Goal: Information Seeking & Learning: Check status

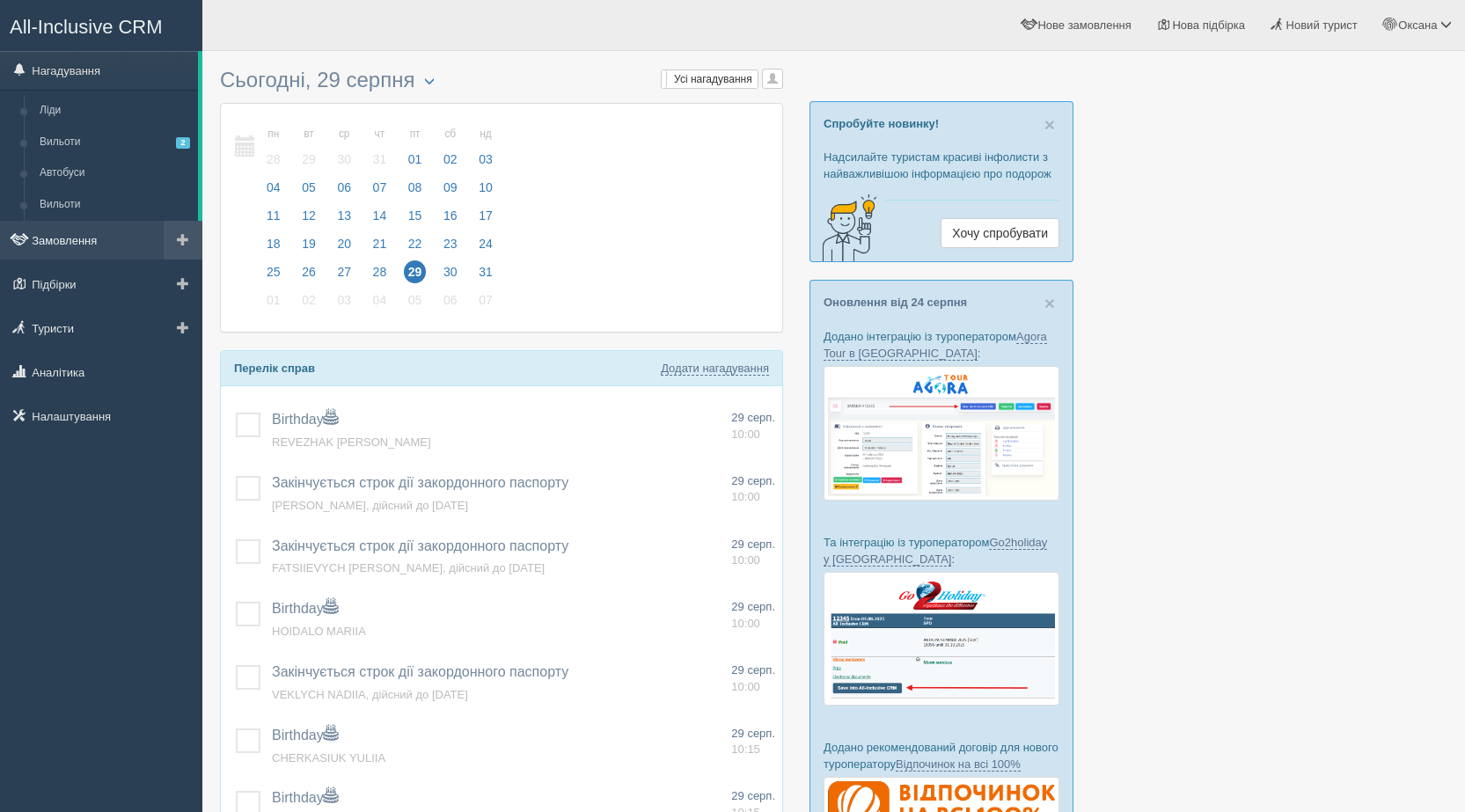
click at [72, 252] on link "Замовлення" at bounding box center [101, 239] width 203 height 38
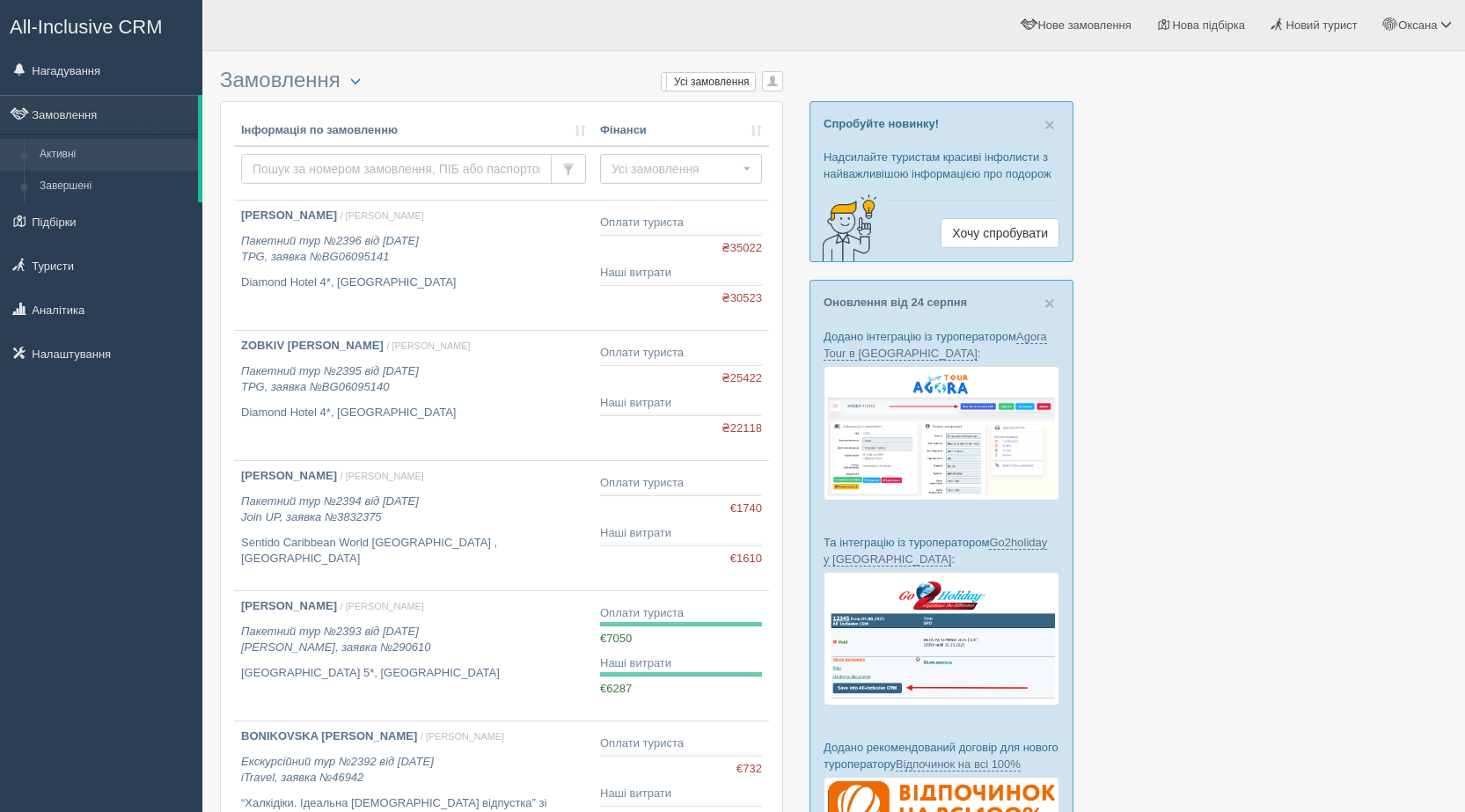
paste input "TURCHYN"
type input "TURCHYN"
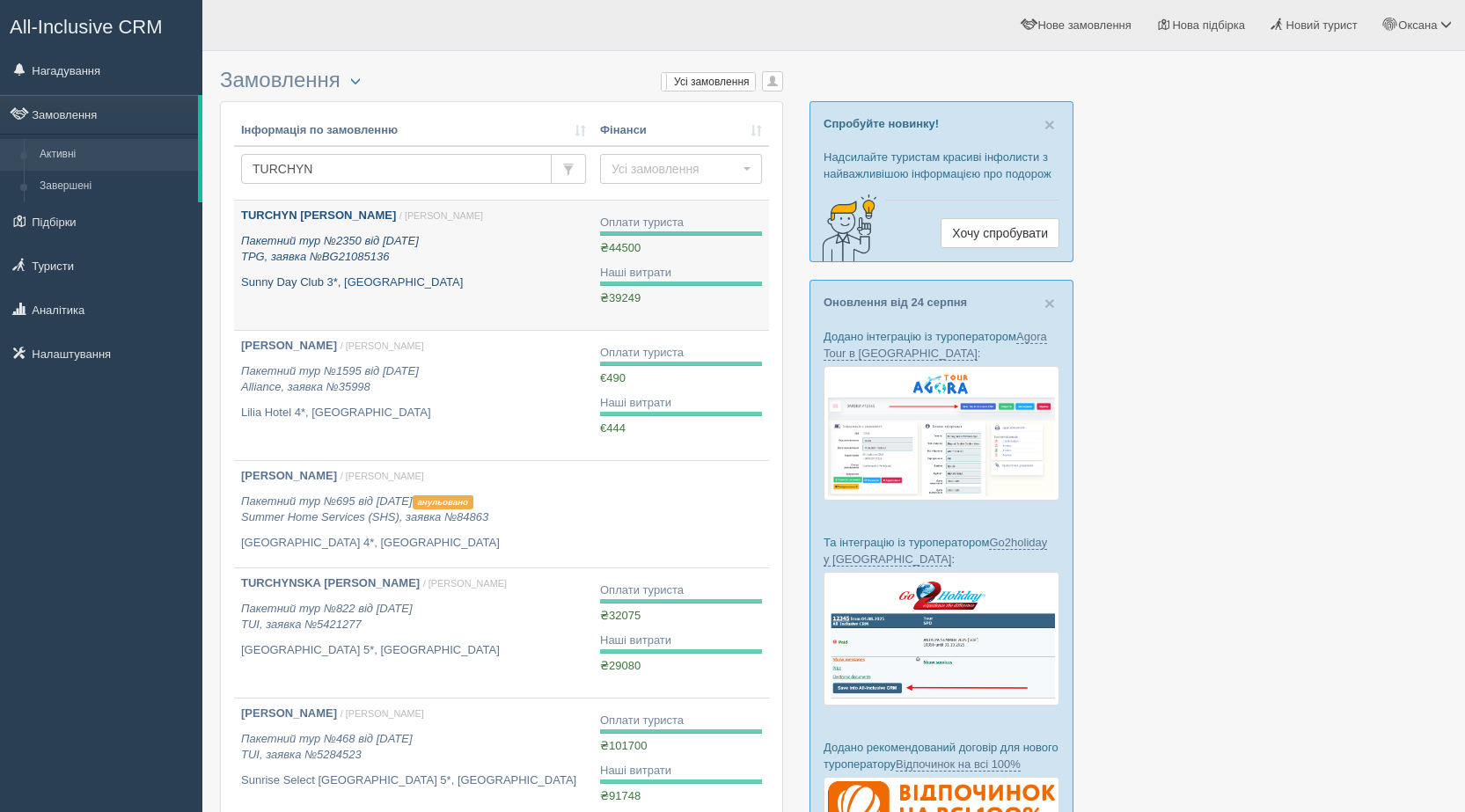
click at [420, 310] on link "TURCHYN LIUBOMYR / Уляна М. Пакетний тур №2350 від 04.08.2025 TPG, заявка №BG21…" at bounding box center [414, 265] width 359 height 129
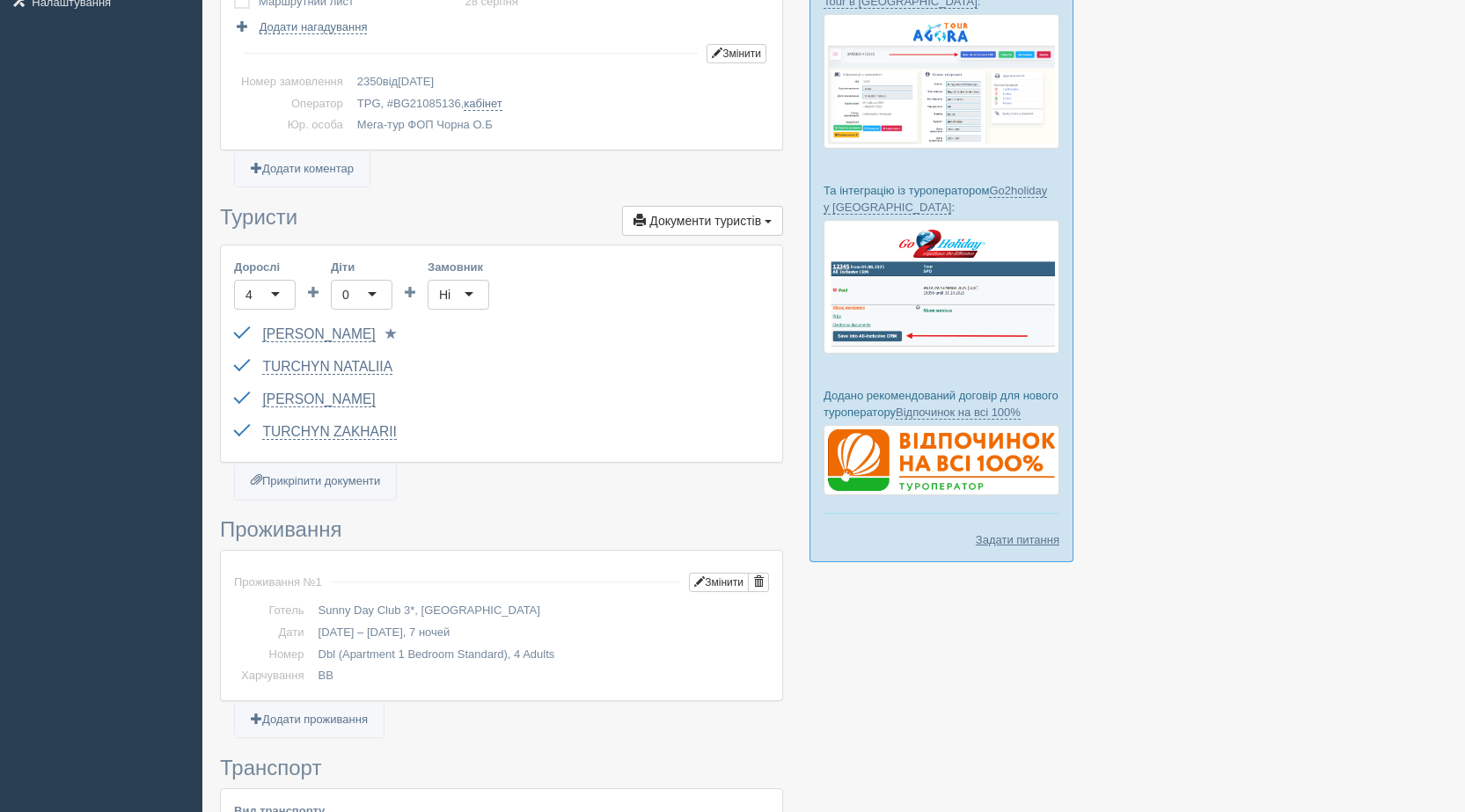
scroll to position [440, 0]
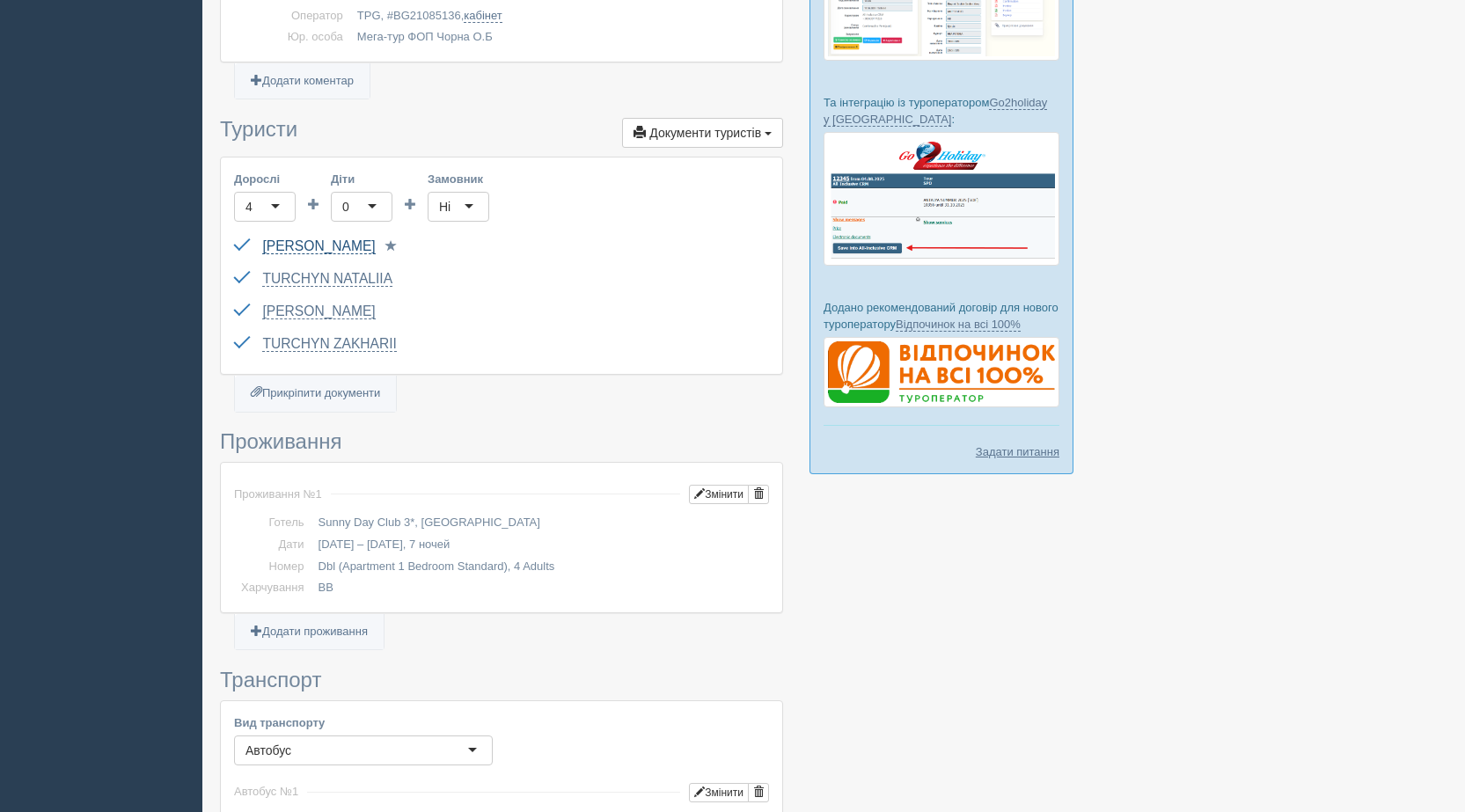
click at [375, 245] on link "TURCHYN [PERSON_NAME]" at bounding box center [318, 246] width 112 height 16
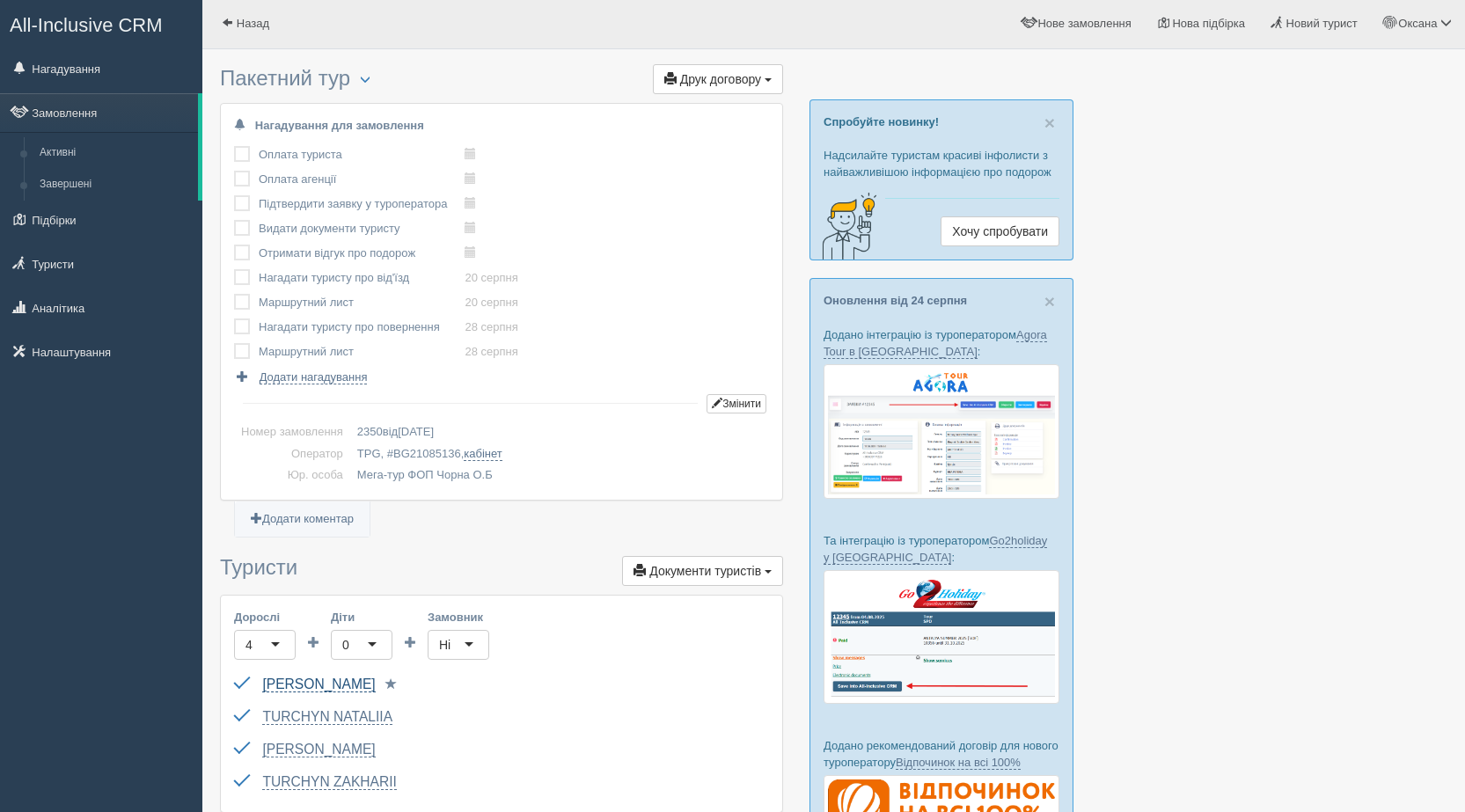
scroll to position [0, 0]
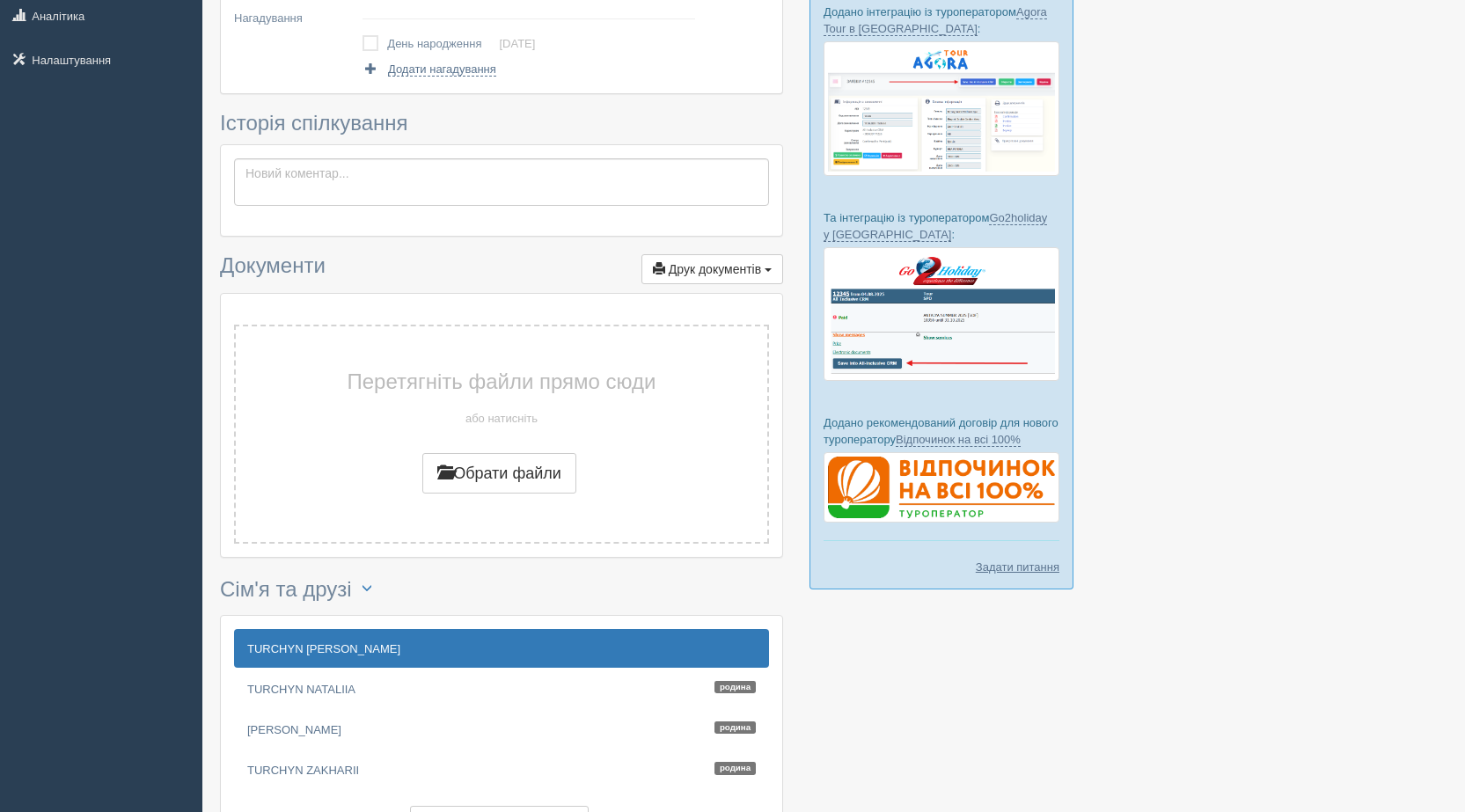
scroll to position [473, 0]
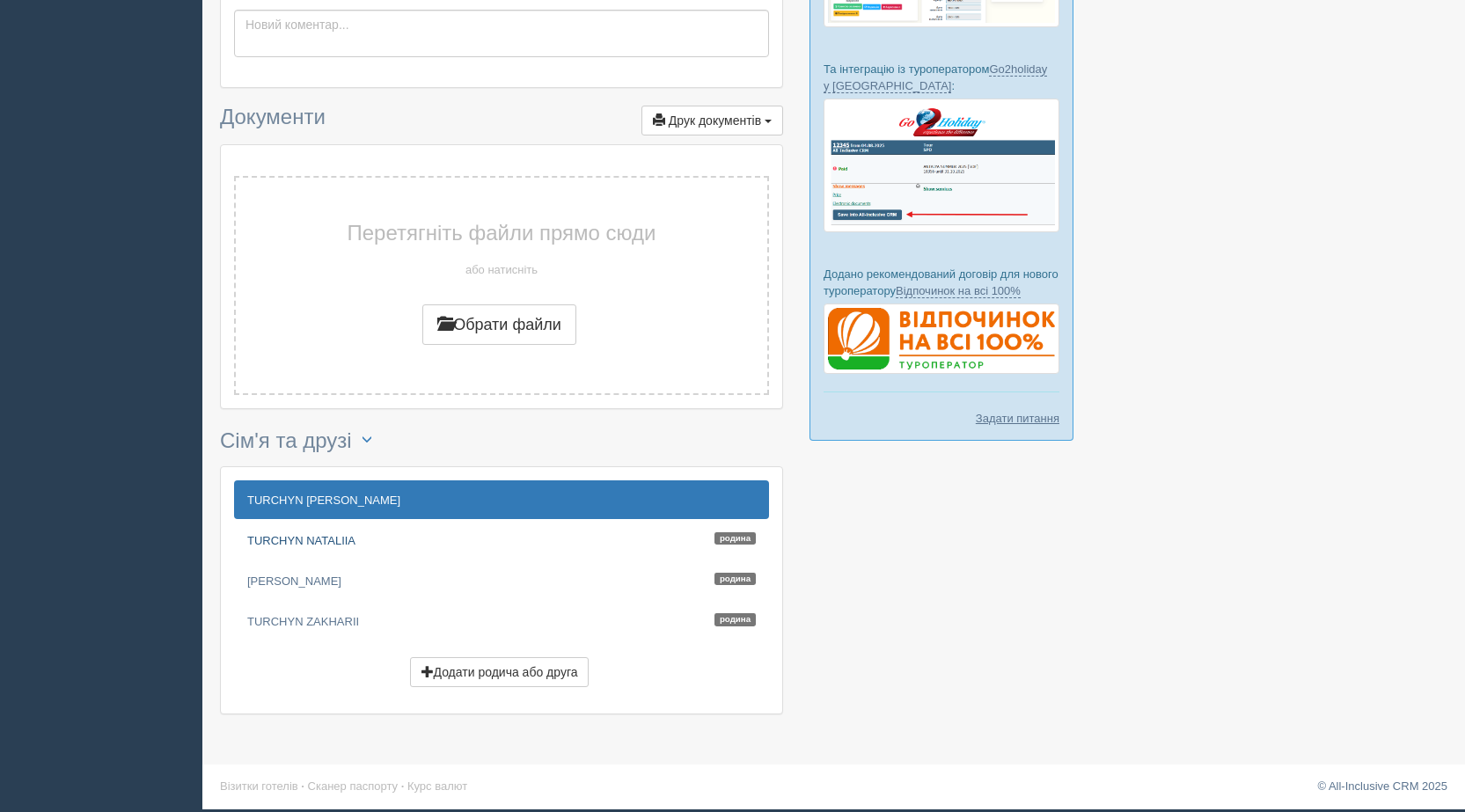
click at [562, 538] on link "TURCHYN NATALIIA Родина" at bounding box center [502, 539] width 536 height 38
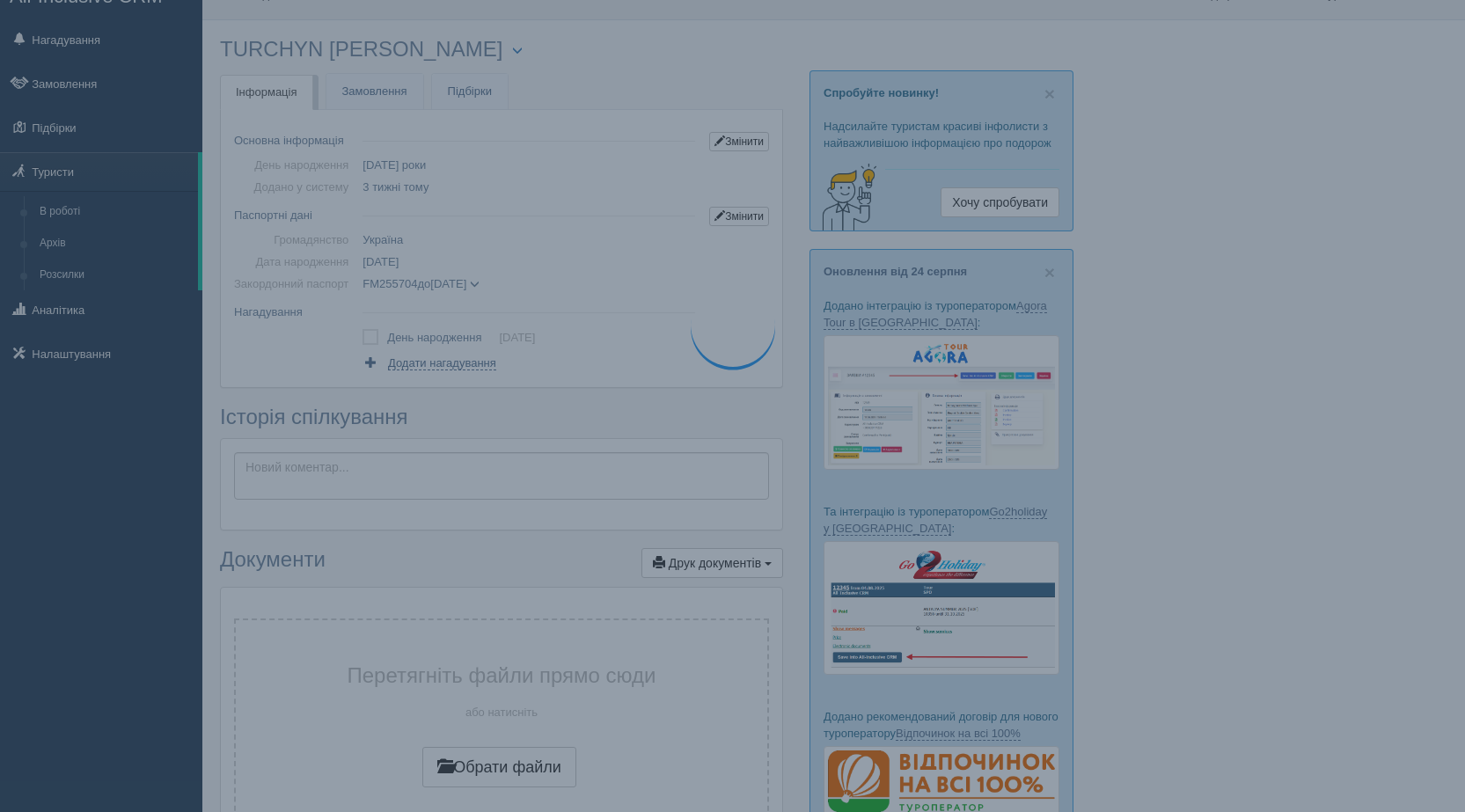
scroll to position [0, 0]
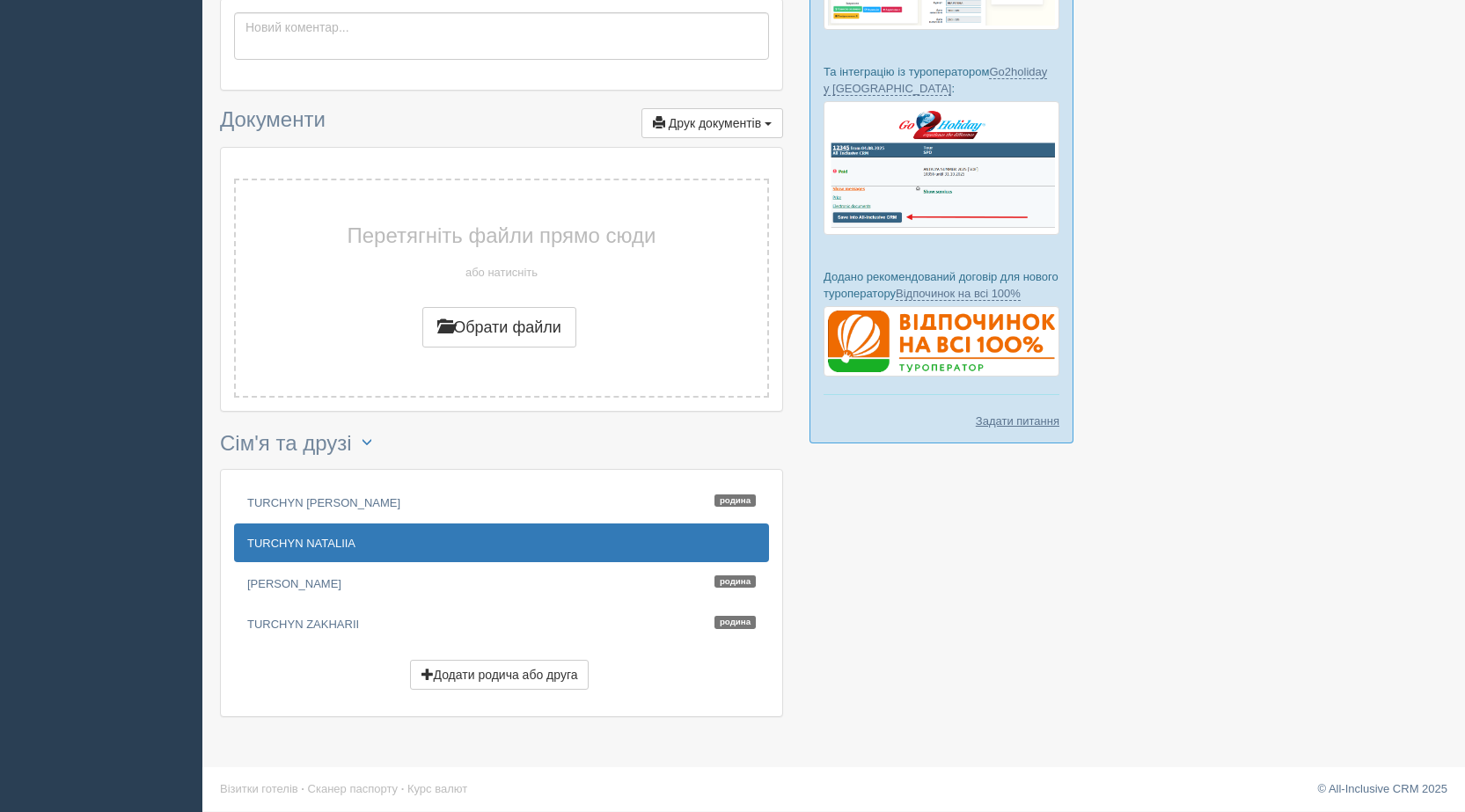
scroll to position [473, 0]
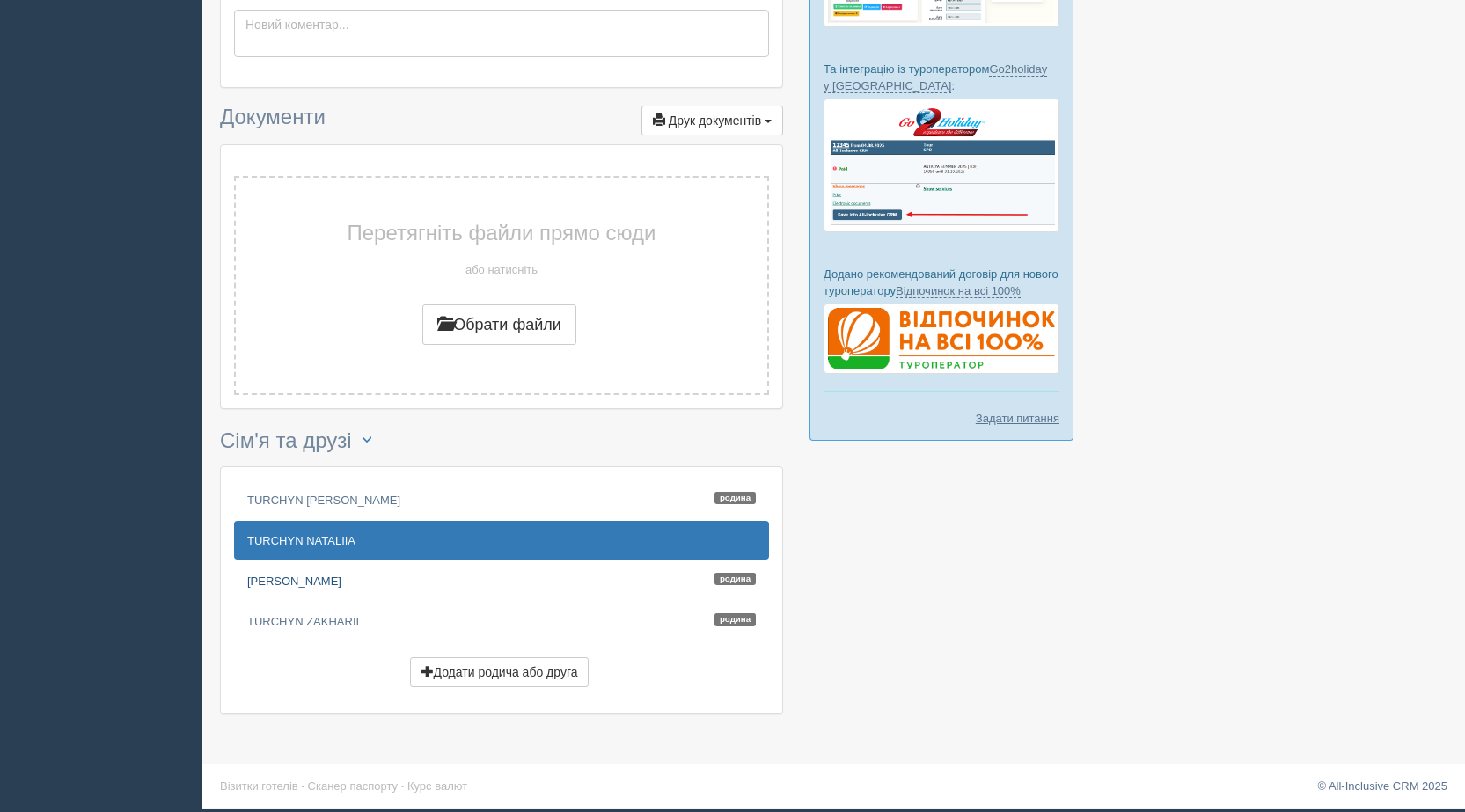
click at [417, 577] on link "[PERSON_NAME]" at bounding box center [502, 580] width 536 height 38
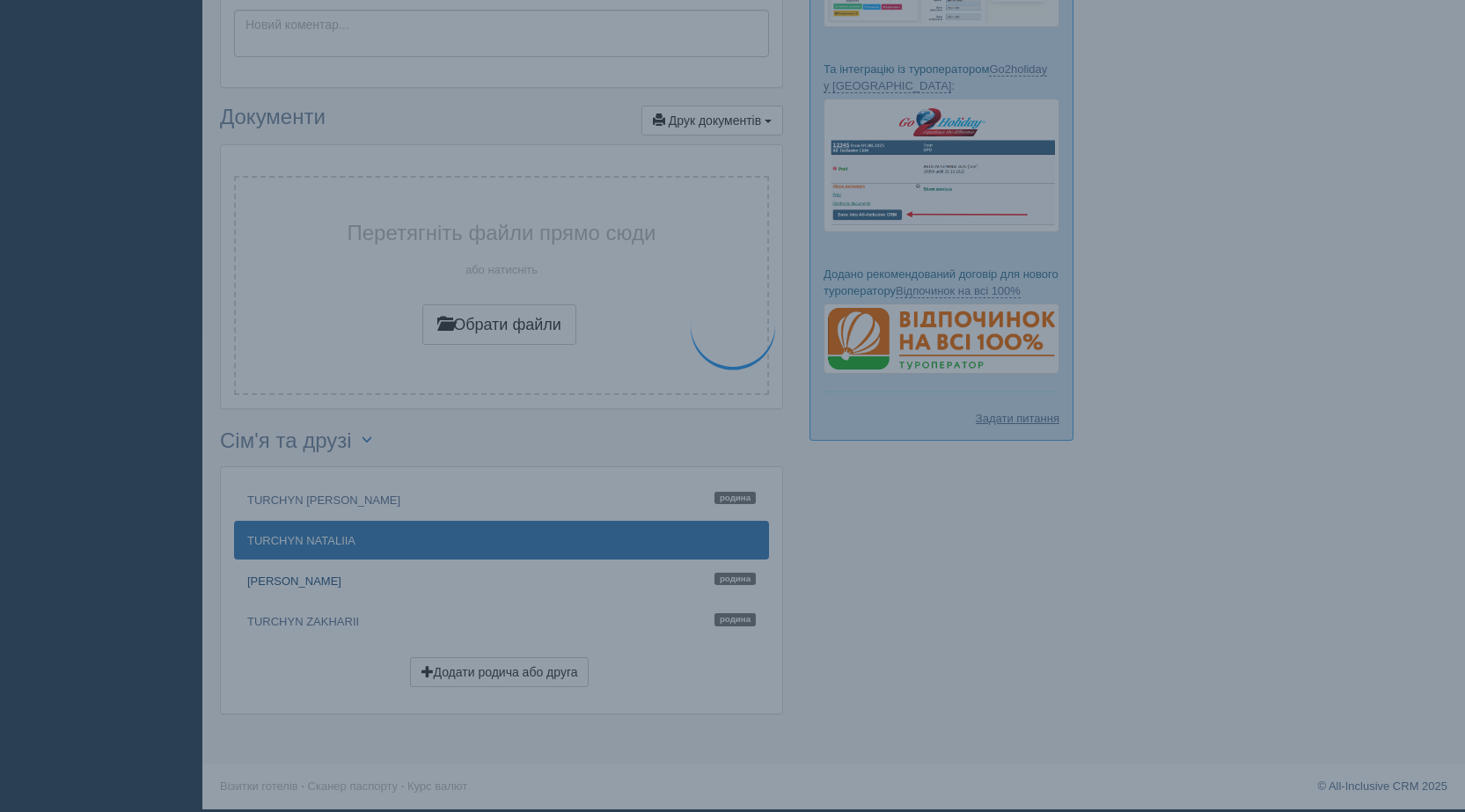
scroll to position [0, 0]
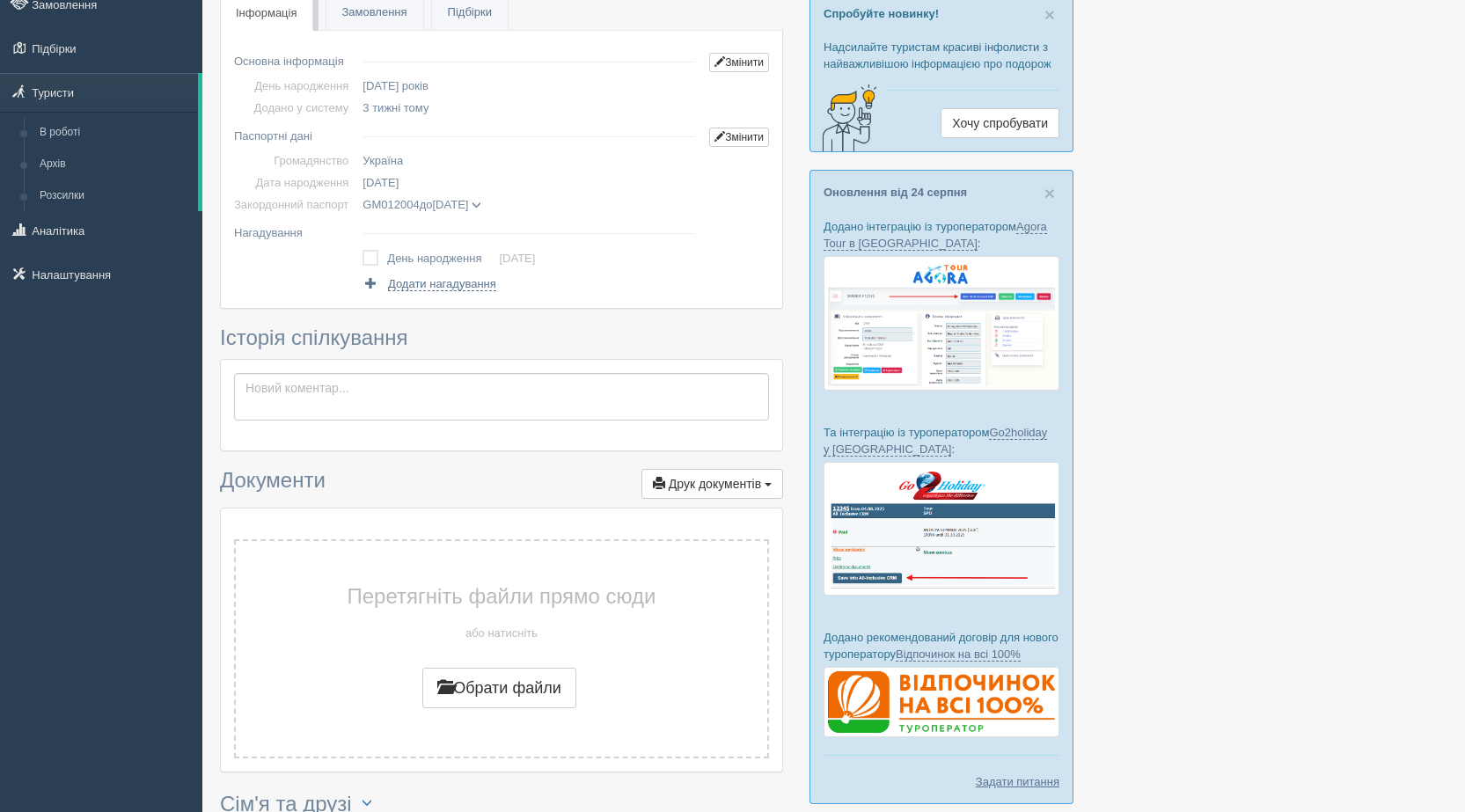
scroll to position [440, 0]
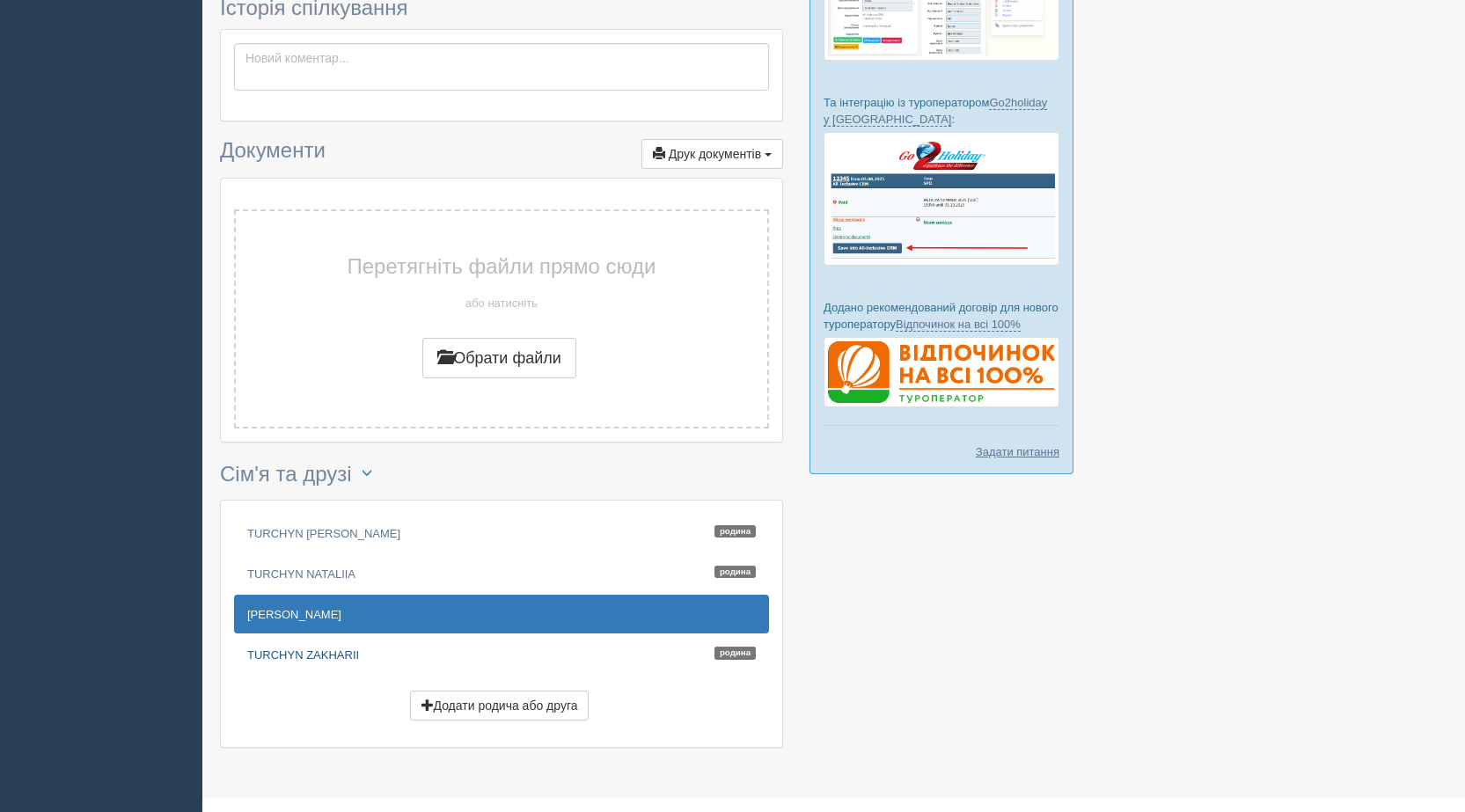
click at [439, 642] on link "TURCHYN ZAKHARII Родина" at bounding box center [502, 654] width 536 height 38
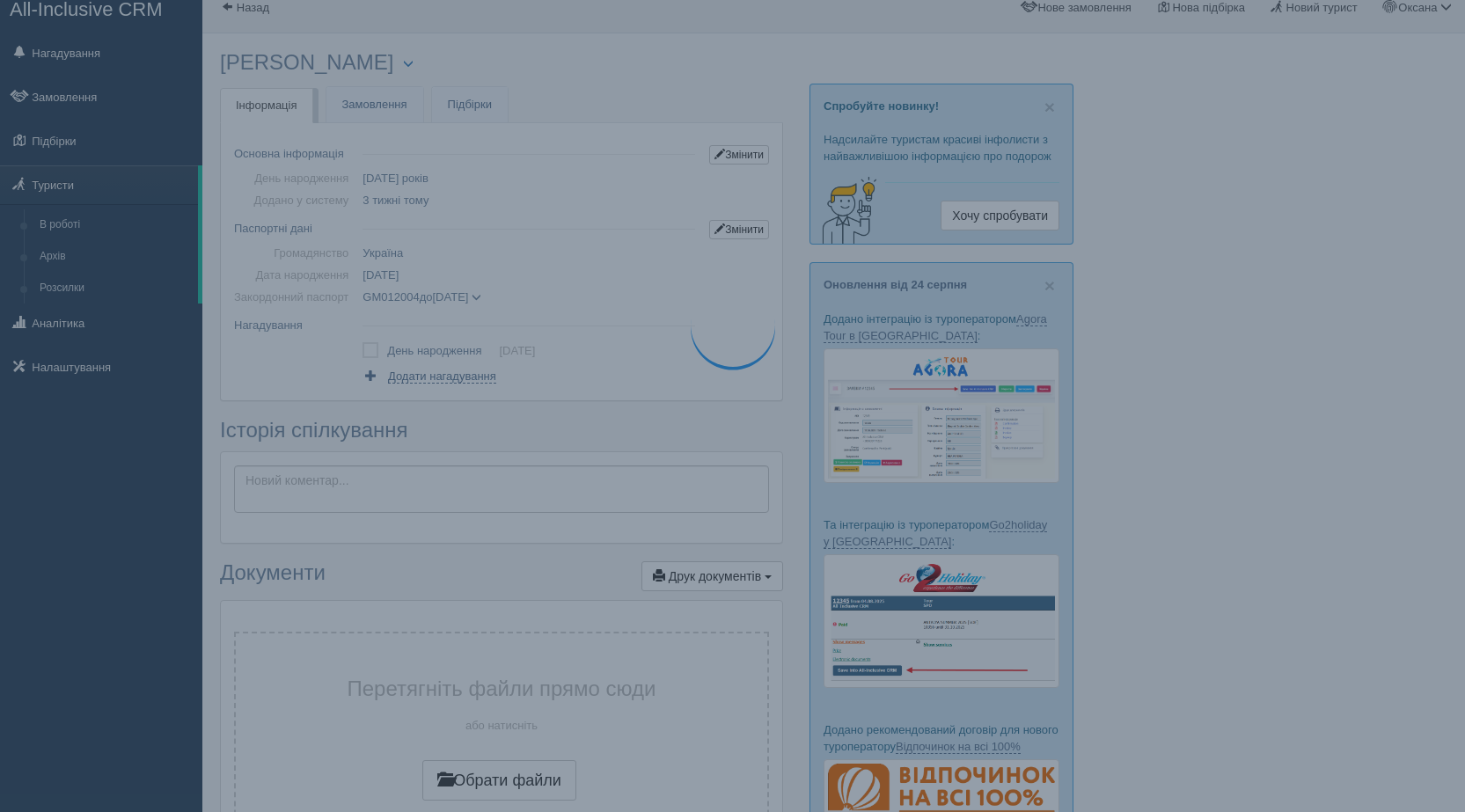
scroll to position [0, 0]
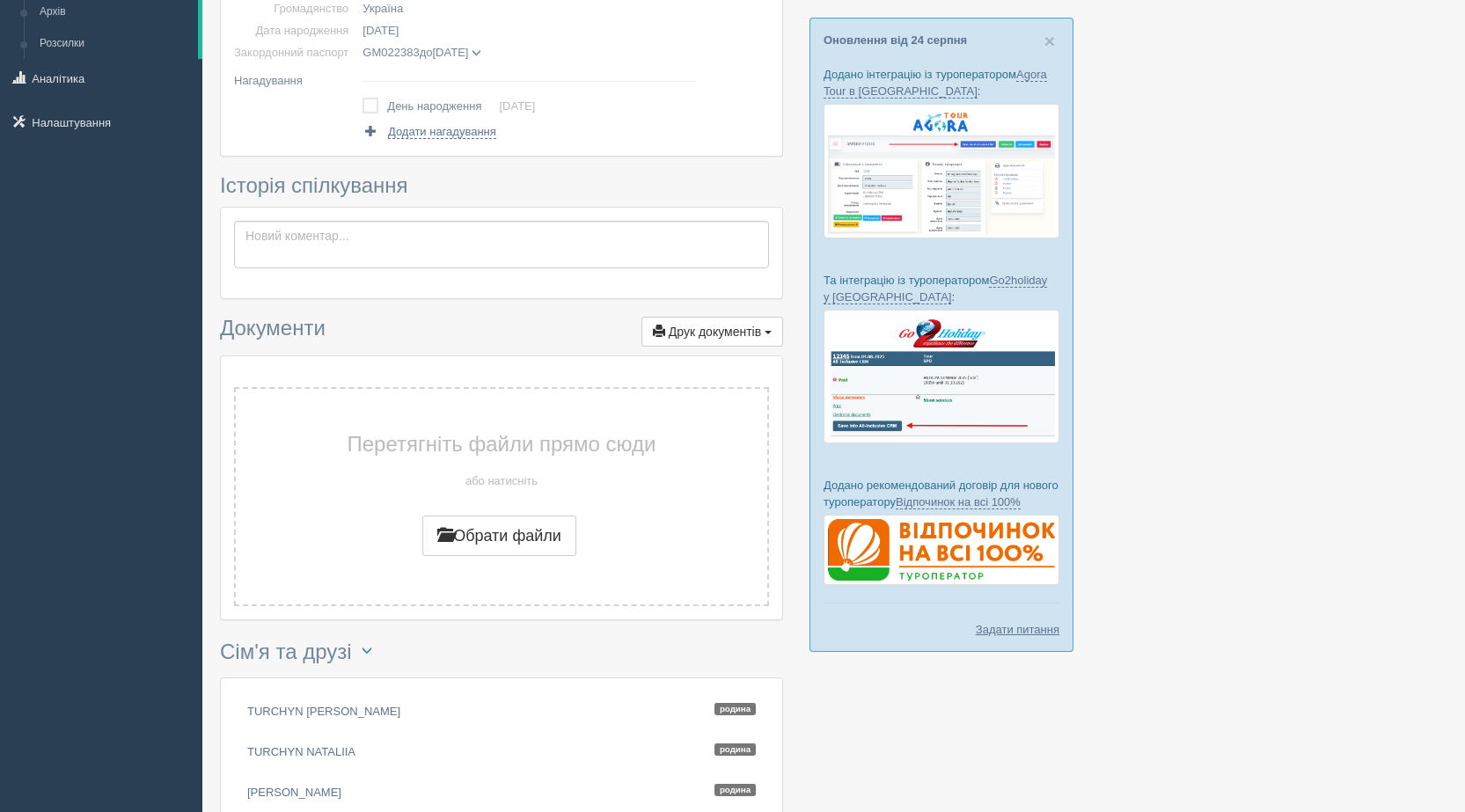
scroll to position [264, 0]
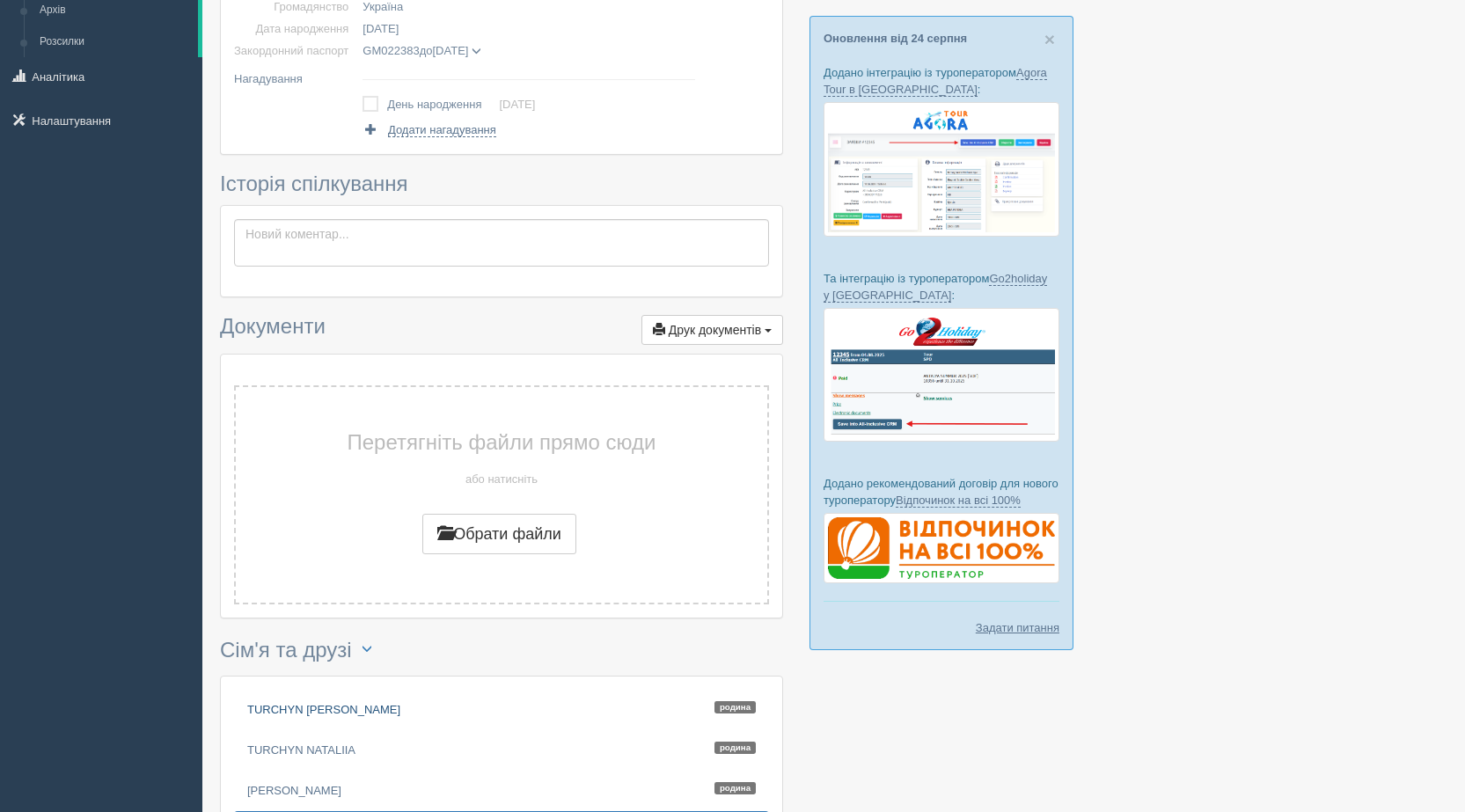
click at [468, 702] on link "TURCHYN LIUBOMYR Родина" at bounding box center [502, 709] width 536 height 38
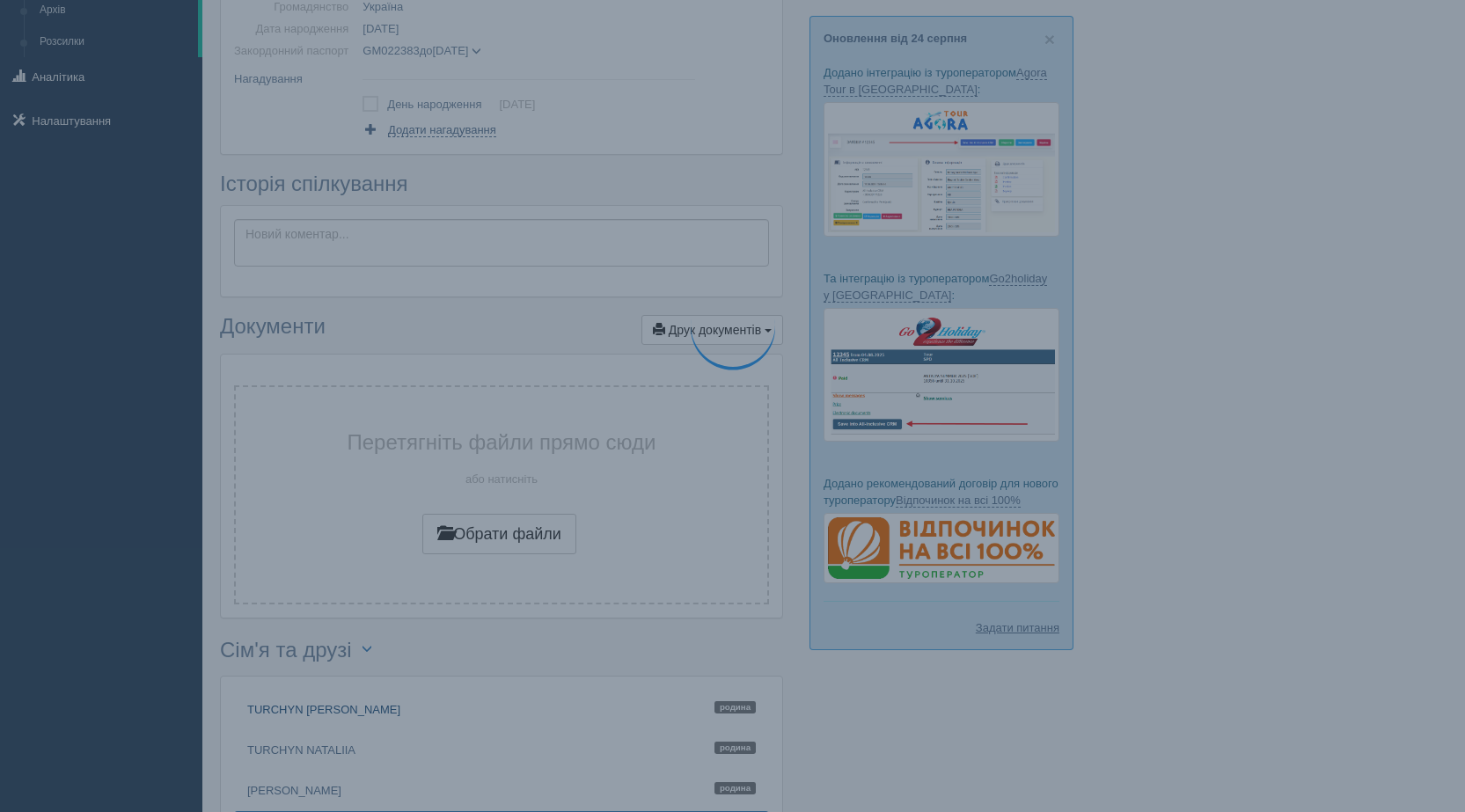
scroll to position [0, 0]
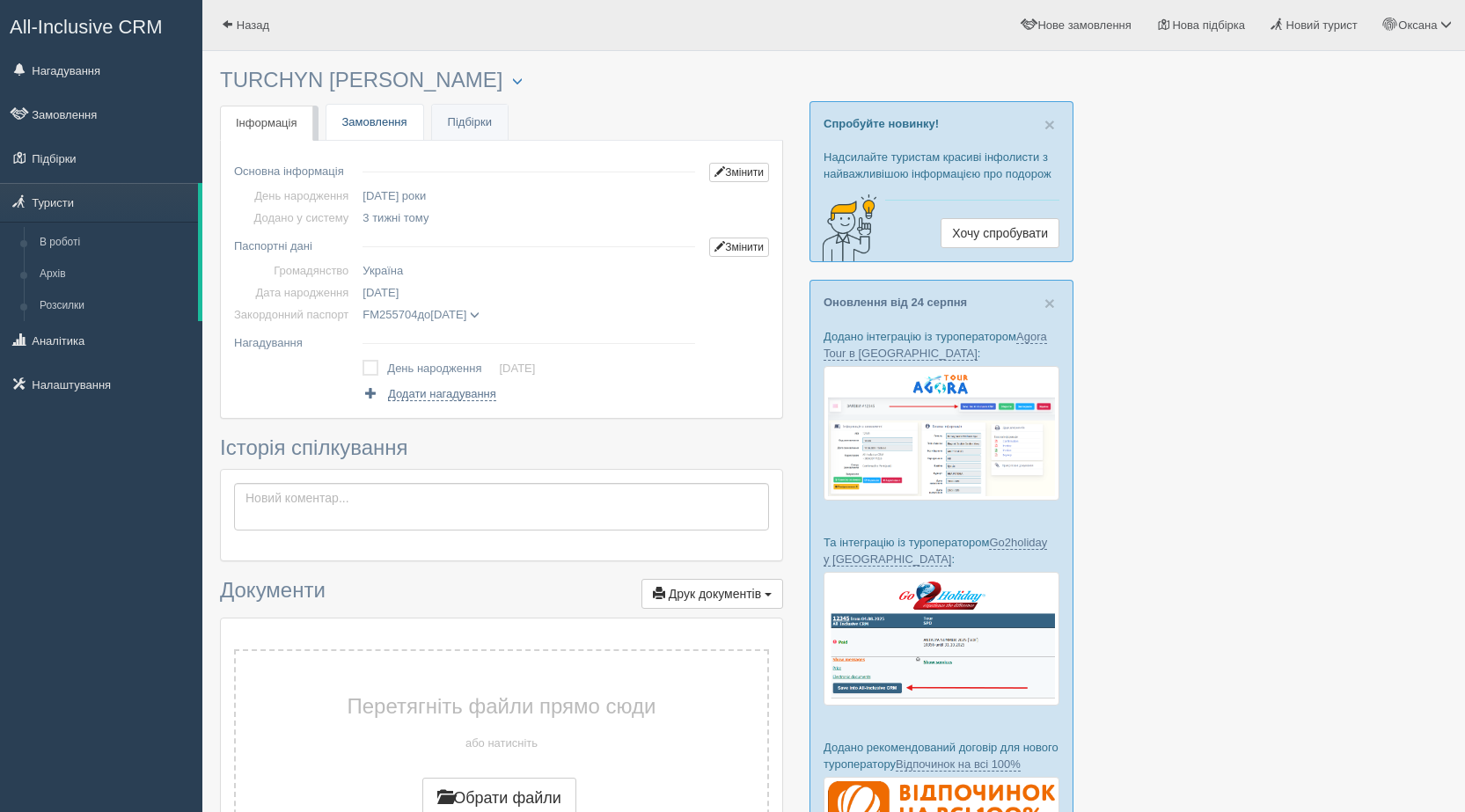
click at [379, 133] on link "Замовлення" at bounding box center [375, 122] width 96 height 36
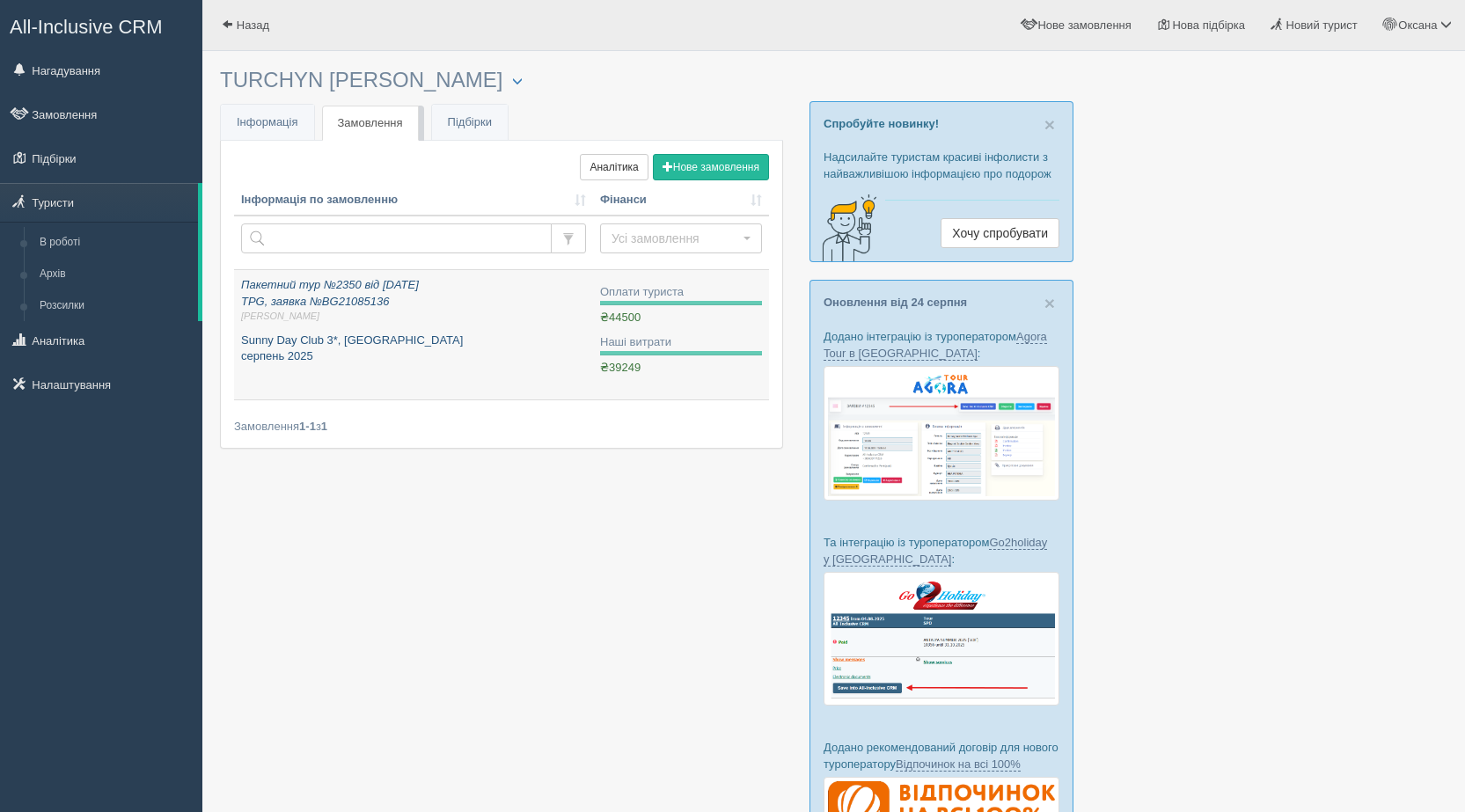
click at [489, 311] on span "[PERSON_NAME]" at bounding box center [414, 316] width 345 height 13
